Goal: Transaction & Acquisition: Purchase product/service

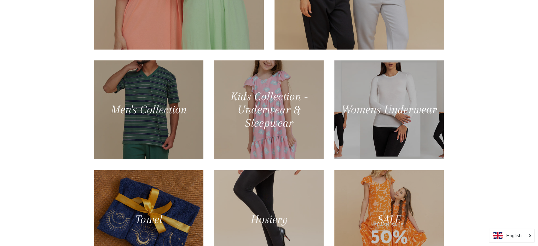
scroll to position [389, 0]
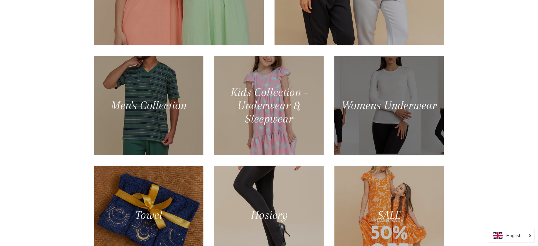
click at [354, 124] on div at bounding box center [389, 105] width 113 height 102
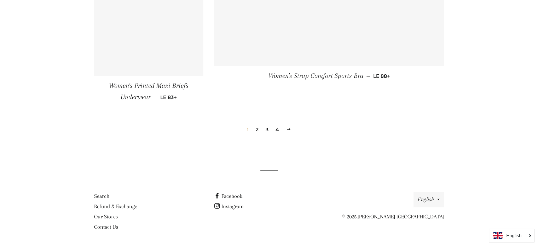
scroll to position [1073, 0]
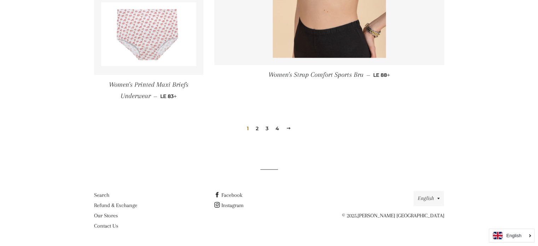
click at [258, 129] on link "2" at bounding box center [257, 128] width 8 height 11
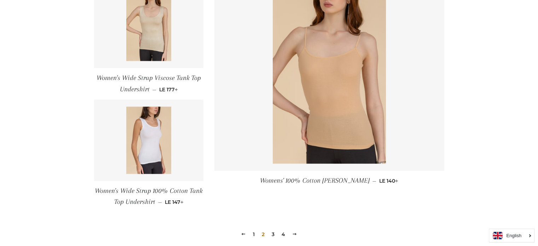
scroll to position [955, 0]
